Goal: Task Accomplishment & Management: Use online tool/utility

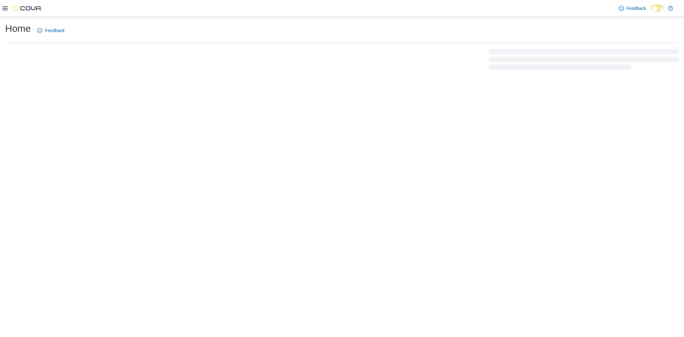
click at [490, 71] on div at bounding box center [342, 59] width 674 height 23
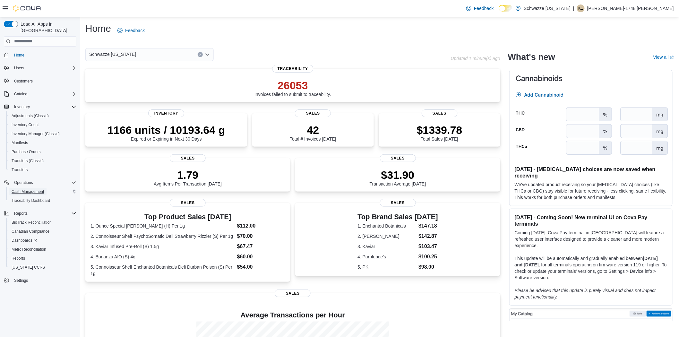
drag, startPoint x: 29, startPoint y: 183, endPoint x: 23, endPoint y: 184, distance: 5.8
click at [29, 189] on span "Cash Management" at bounding box center [28, 191] width 32 height 5
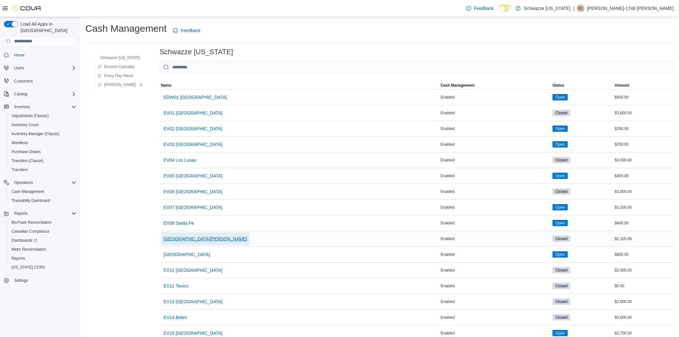
click at [198, 239] on span "EV09 Montano Plaza" at bounding box center [206, 238] width 84 height 6
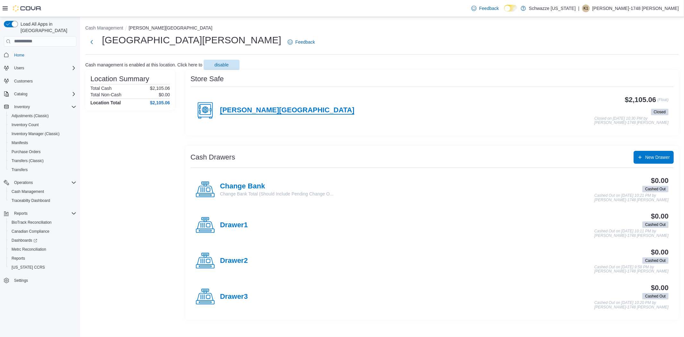
click at [248, 106] on h4 "Montano Plaza" at bounding box center [287, 110] width 134 height 8
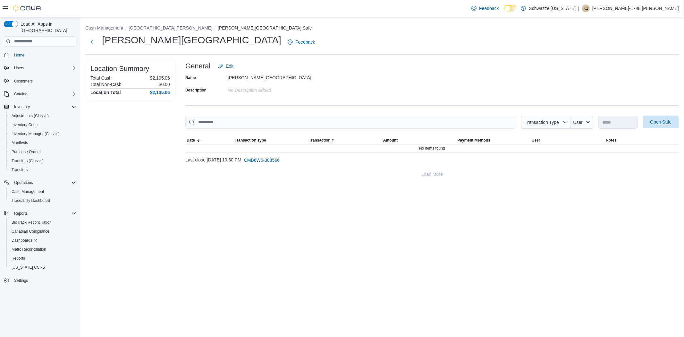
click at [652, 124] on span "Open Safe" at bounding box center [660, 122] width 21 height 6
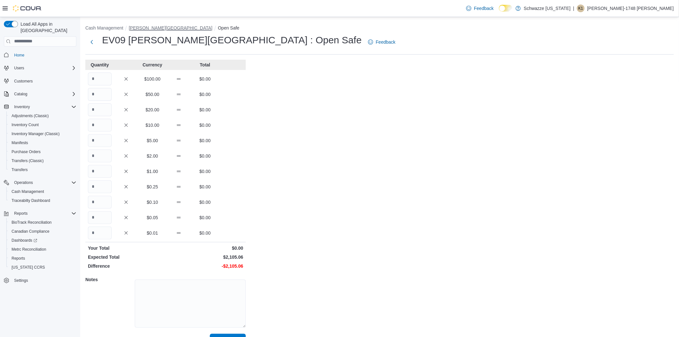
click at [147, 30] on button "Montano Plaza" at bounding box center [171, 27] width 84 height 5
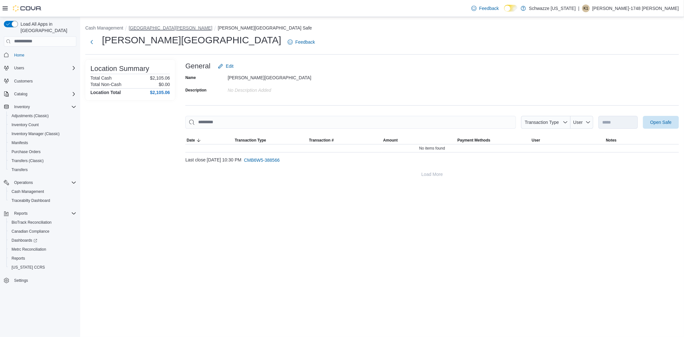
click at [135, 27] on button "EV09 Montano Plaza" at bounding box center [171, 27] width 84 height 5
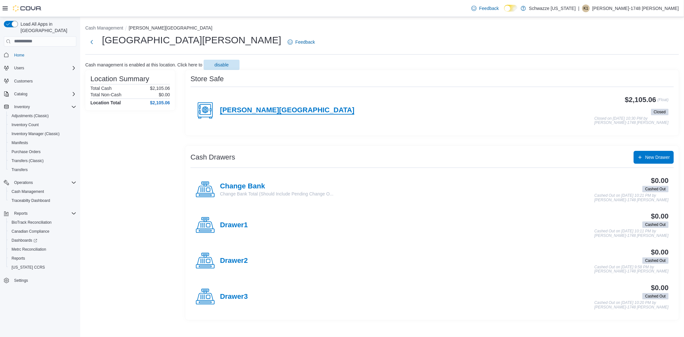
click at [265, 111] on h4 "Montano Plaza" at bounding box center [287, 110] width 134 height 8
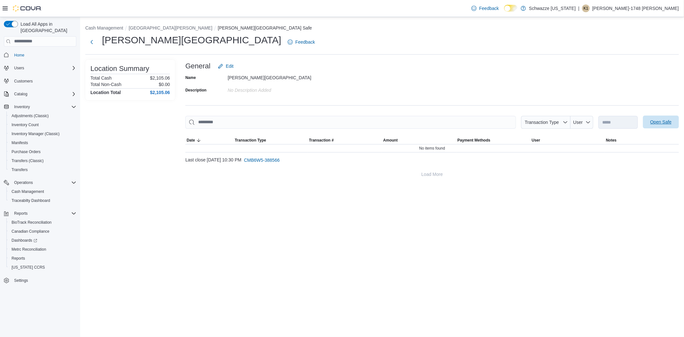
click at [661, 123] on span "Open Safe" at bounding box center [660, 122] width 21 height 6
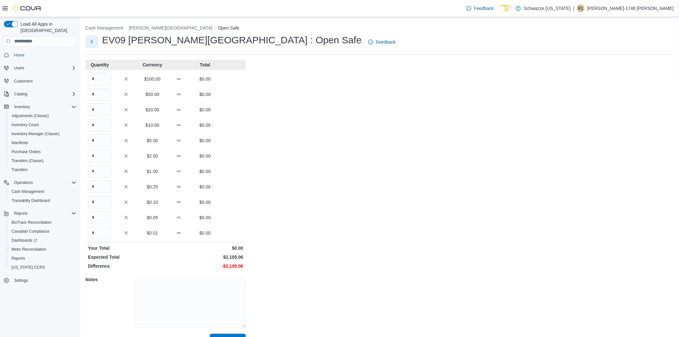
click at [91, 42] on button "Next" at bounding box center [91, 41] width 13 height 13
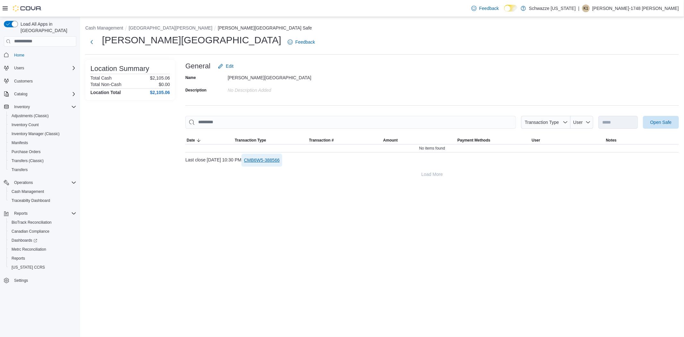
click at [280, 160] on span "CMB6W5-388566" at bounding box center [262, 160] width 36 height 6
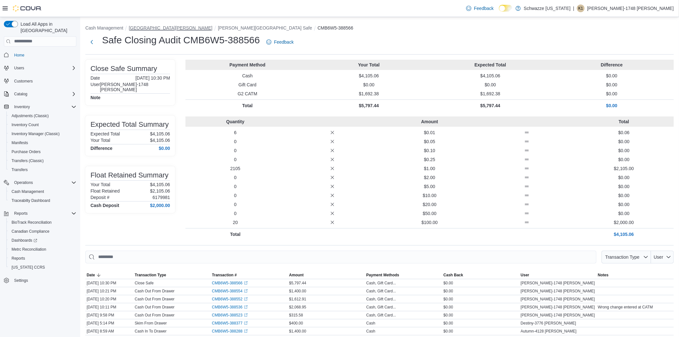
click at [159, 27] on button "EV09 Montano Plaza" at bounding box center [171, 27] width 84 height 5
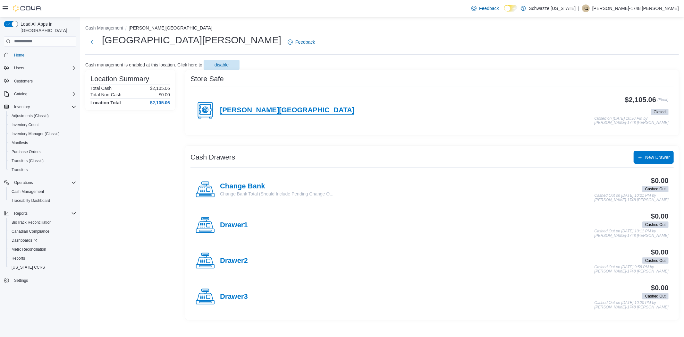
click at [251, 110] on h4 "Montano Plaza" at bounding box center [287, 110] width 134 height 8
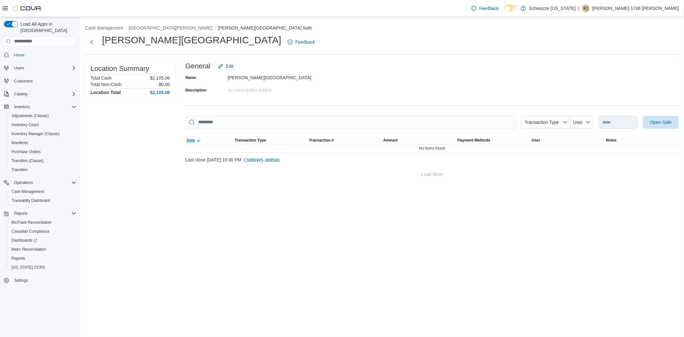
click at [194, 139] on span "Date" at bounding box center [191, 140] width 8 height 5
click at [660, 124] on span "Open Safe" at bounding box center [660, 122] width 21 height 6
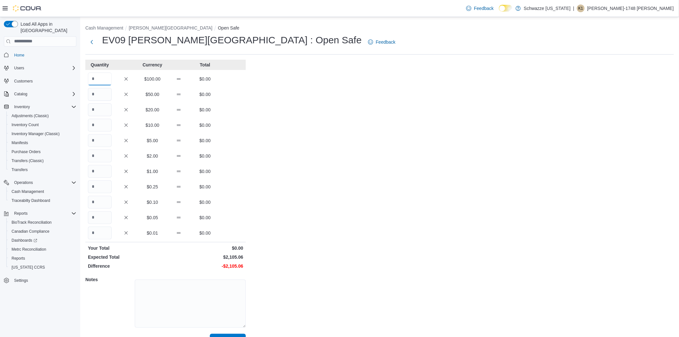
click at [97, 76] on input "Quantity" at bounding box center [100, 78] width 24 height 13
type input "**"
click at [105, 169] on input "Quantity" at bounding box center [100, 171] width 24 height 13
type input "***"
click at [101, 232] on input "Quantity" at bounding box center [100, 232] width 24 height 13
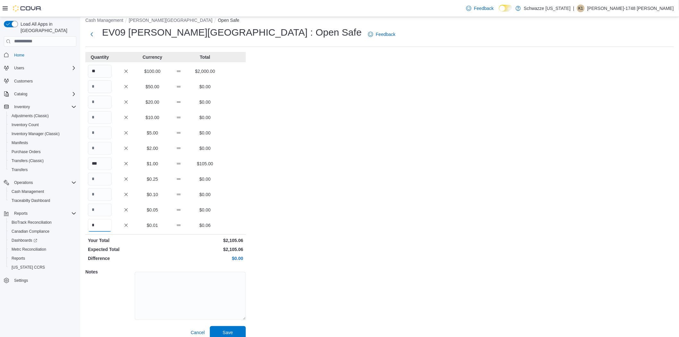
scroll to position [14, 0]
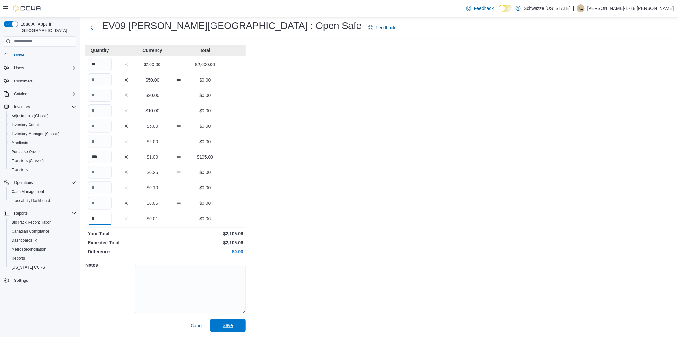
type input "*"
click at [228, 324] on span "Save" at bounding box center [228, 325] width 10 height 6
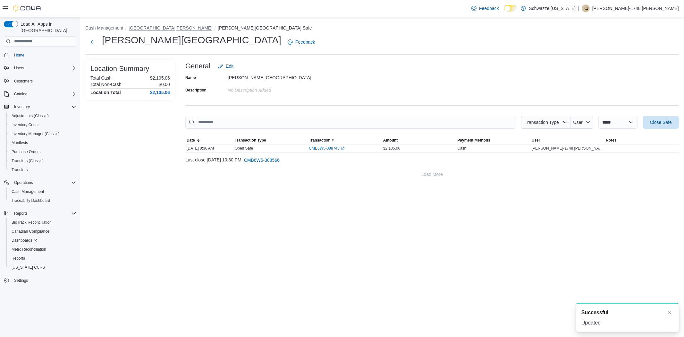
click at [150, 26] on button "EV09 Montano Plaza" at bounding box center [171, 27] width 84 height 5
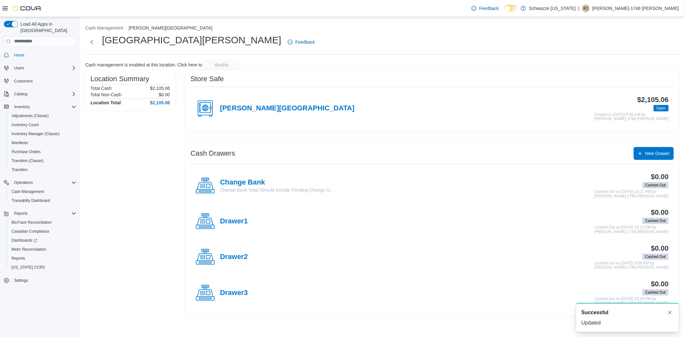
click at [653, 10] on p "Katie-1748 Upton" at bounding box center [635, 8] width 87 height 8
click at [651, 60] on button "Sign Out" at bounding box center [646, 64] width 59 height 10
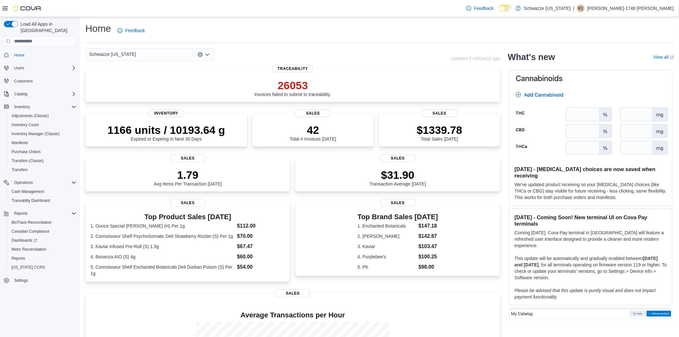
click at [663, 4] on div "Feedback Dark Mode Schwazze New Mexico | K1 Katie-1748 Upton" at bounding box center [568, 8] width 210 height 13
click at [663, 10] on p "Katie-1748 Upton" at bounding box center [630, 8] width 87 height 8
click at [637, 61] on span "Sign Out" at bounding box center [632, 64] width 17 height 6
